Goal: Find contact information: Find contact information

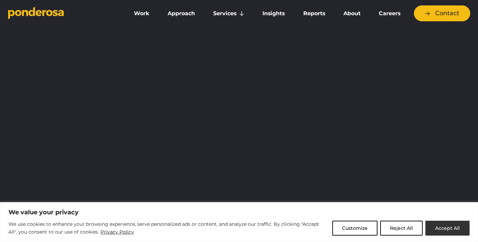
click at [455, 226] on button "Accept All" at bounding box center [448, 227] width 44 height 15
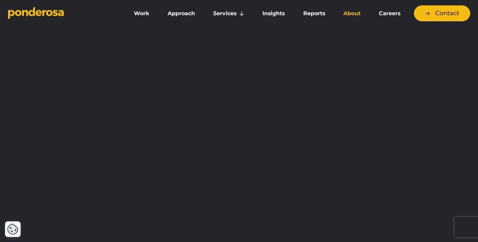
click at [358, 10] on link "About" at bounding box center [352, 13] width 33 height 14
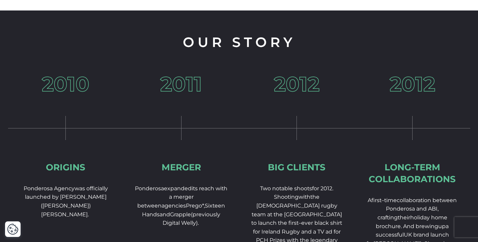
scroll to position [1048, 0]
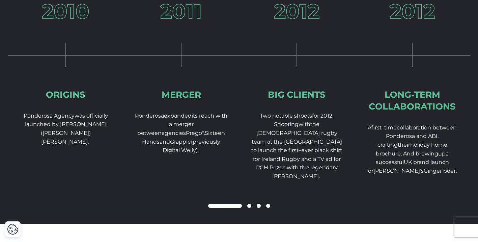
drag, startPoint x: 231, startPoint y: 212, endPoint x: 271, endPoint y: 212, distance: 40.5
click at [271, 210] on div at bounding box center [239, 206] width 463 height 8
click at [251, 208] on span at bounding box center [250, 206] width 4 height 4
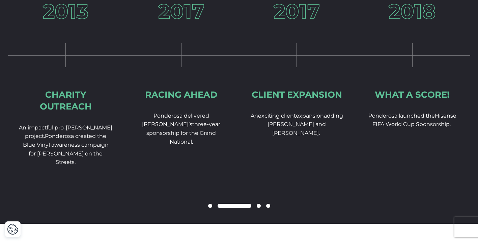
click at [259, 208] on span at bounding box center [259, 206] width 4 height 4
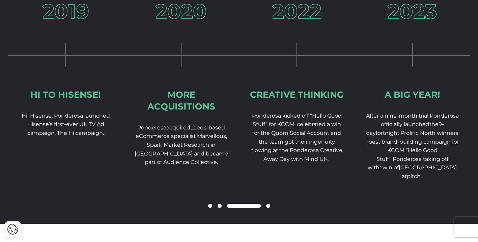
click at [267, 208] on span at bounding box center [268, 206] width 4 height 4
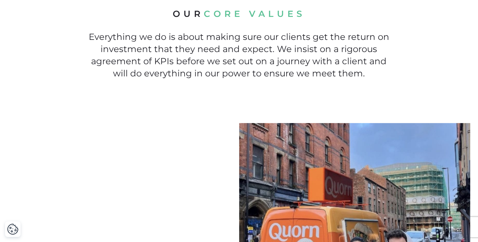
scroll to position [0, 0]
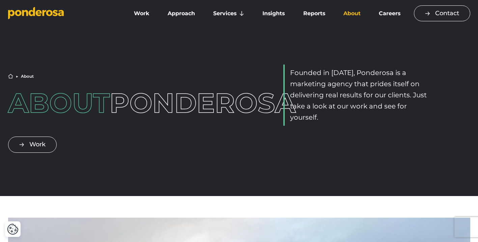
click at [448, 8] on link "Contact" at bounding box center [442, 13] width 56 height 16
